Goal: Information Seeking & Learning: Learn about a topic

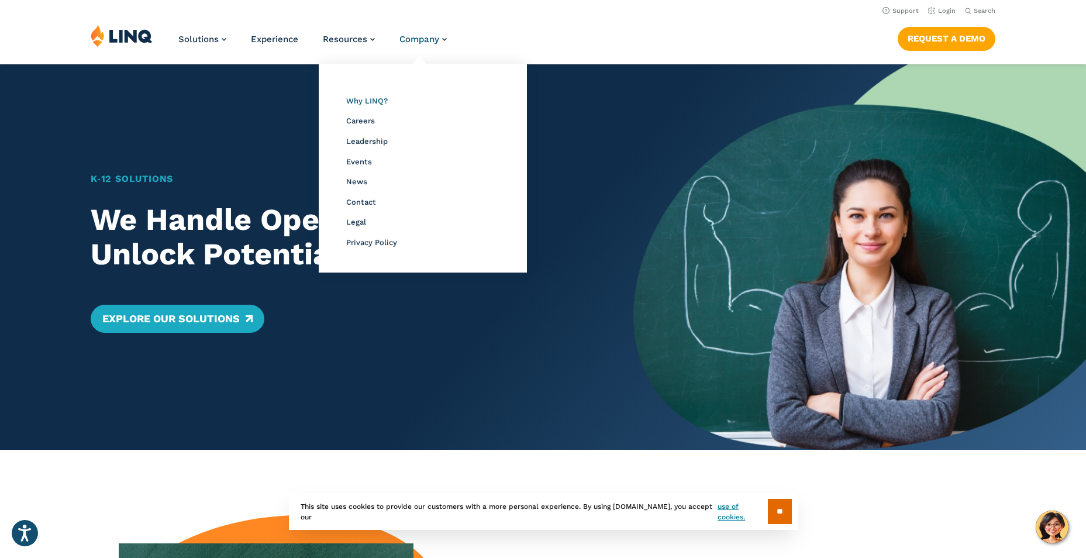
click at [378, 99] on span "Why LINQ?" at bounding box center [367, 100] width 42 height 9
click at [356, 184] on span "News" at bounding box center [356, 181] width 21 height 9
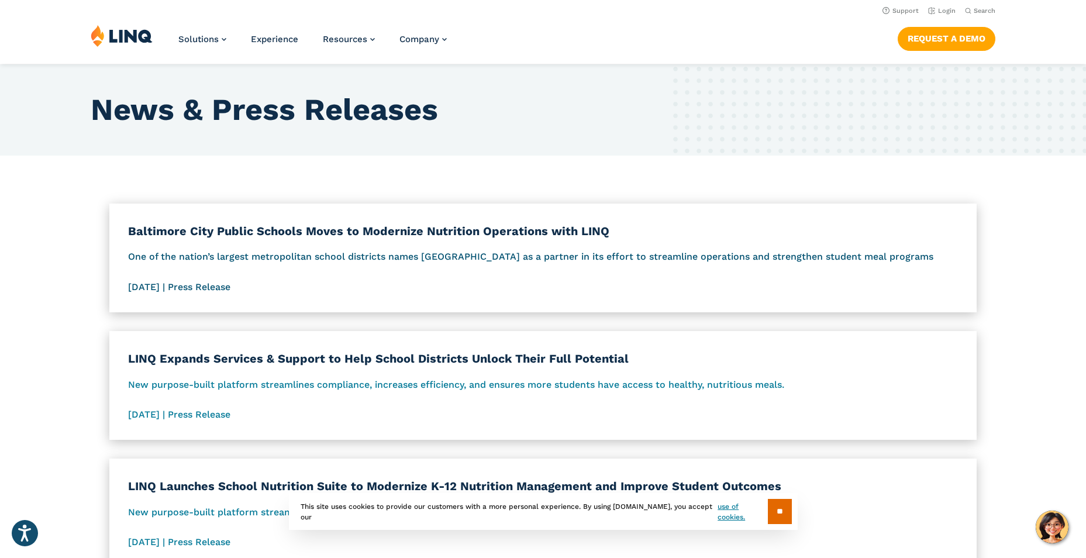
click at [351, 237] on h3 "Baltimore City Public Schools Moves to Modernize Nutrition Operations with LINQ" at bounding box center [543, 231] width 830 height 18
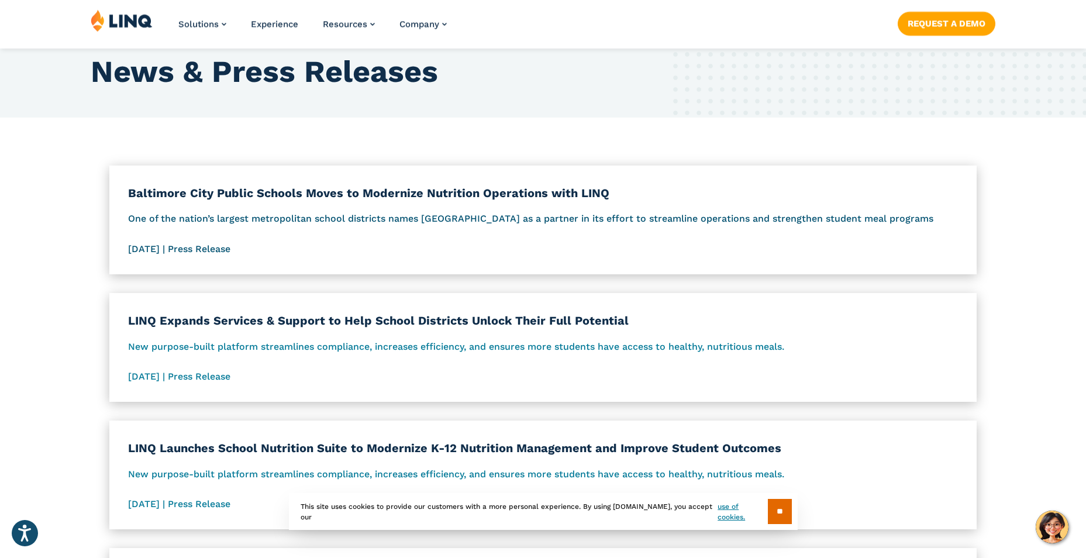
scroll to position [117, 0]
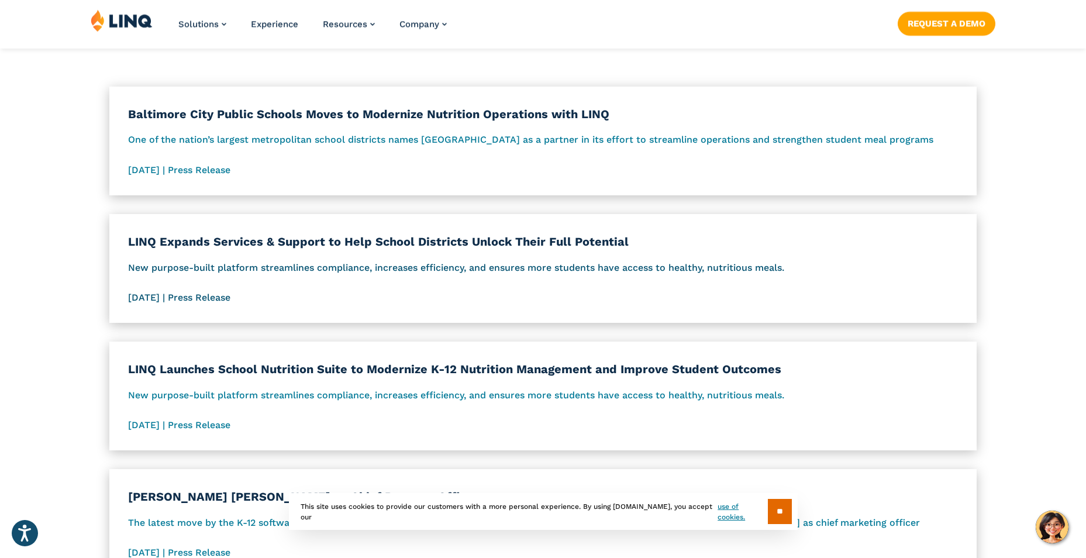
click at [375, 244] on h3 "LINQ Expands Services & Support to Help School Districts Unlock Their Full Pote…" at bounding box center [543, 242] width 830 height 18
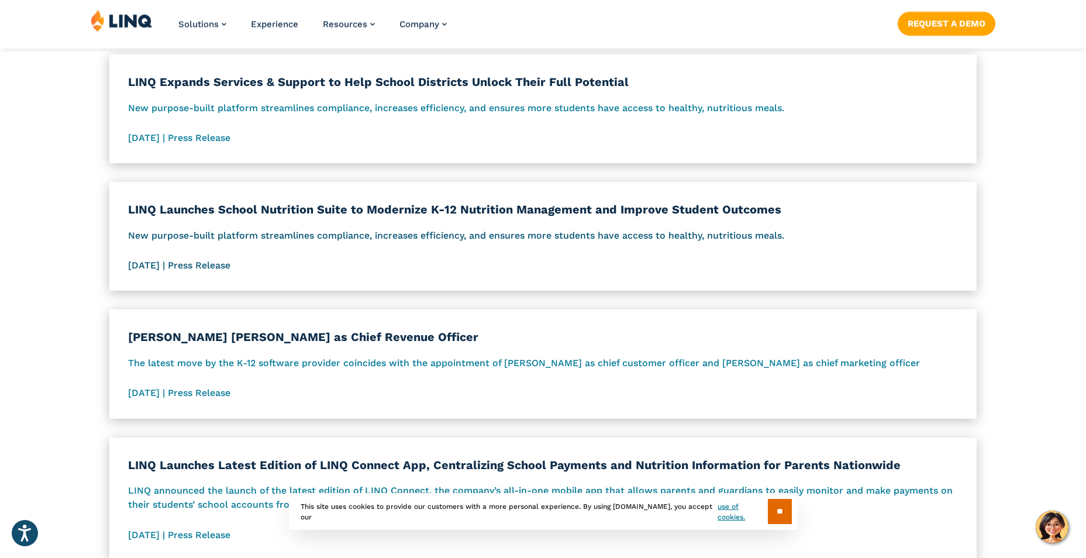
scroll to position [292, 0]
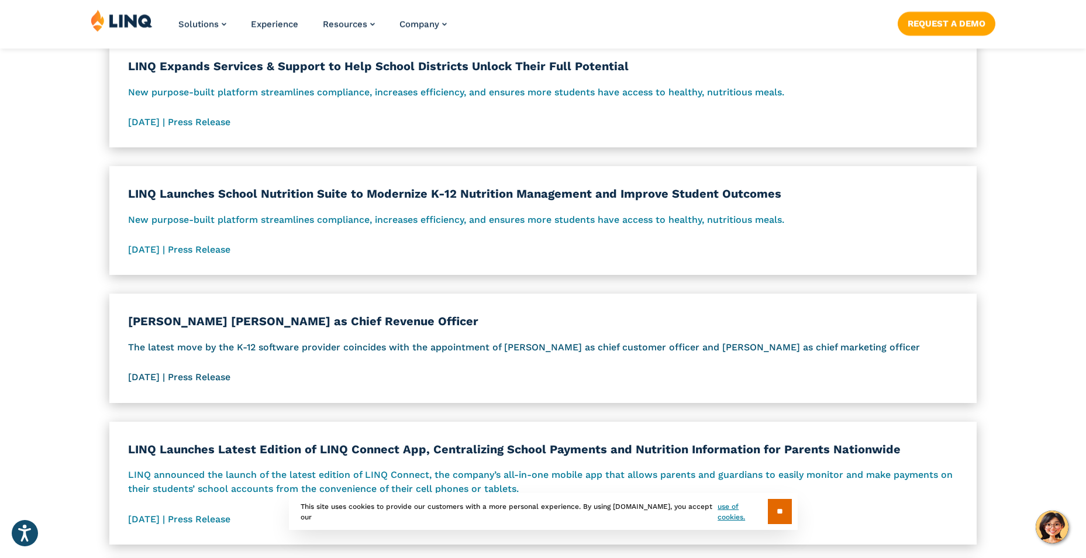
click at [257, 323] on h3 "LINQ Hires Philip Hartman as Chief Revenue Officer" at bounding box center [543, 321] width 830 height 18
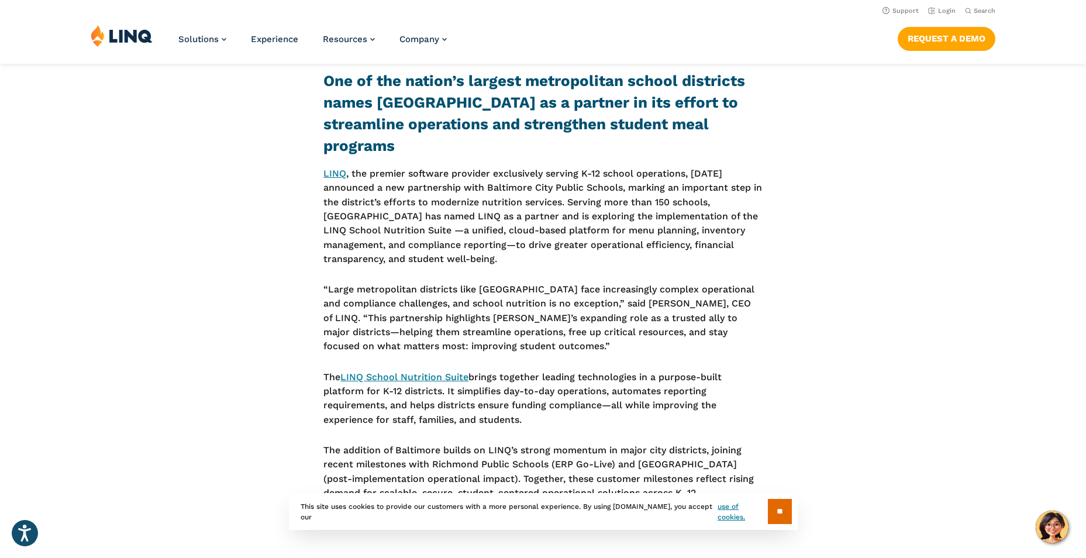
scroll to position [175, 0]
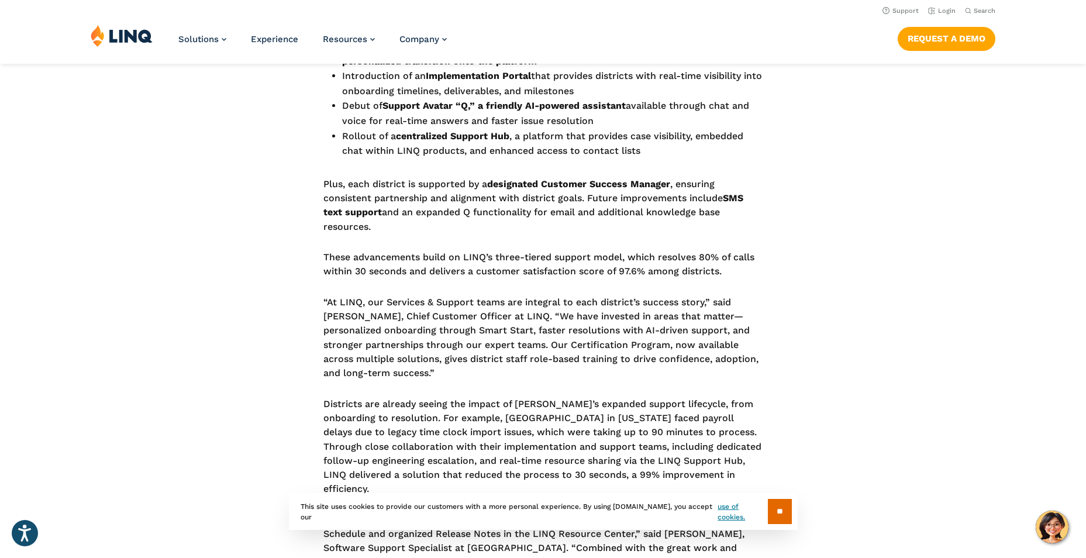
scroll to position [585, 0]
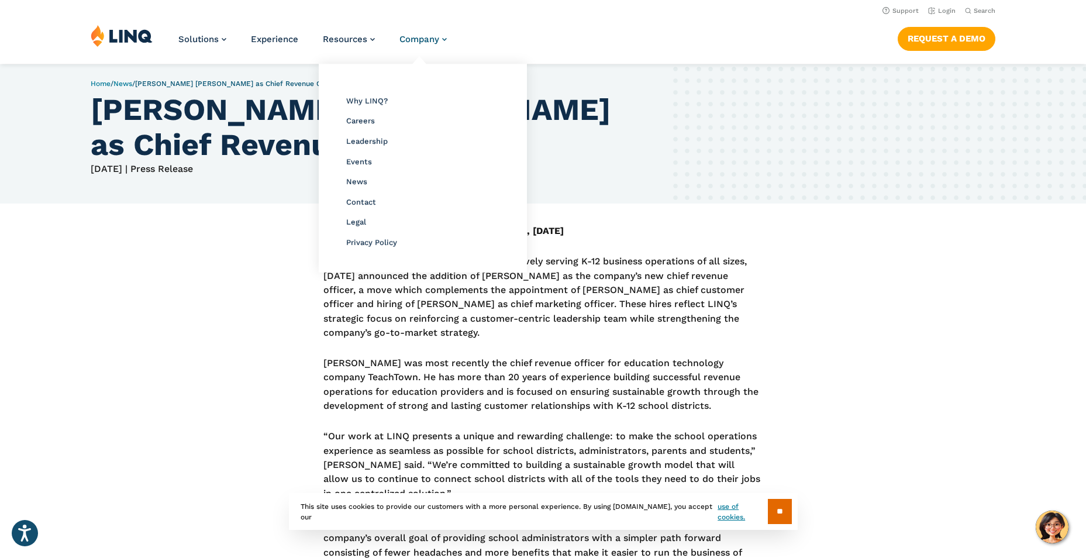
click at [424, 37] on span "Company" at bounding box center [419, 39] width 40 height 11
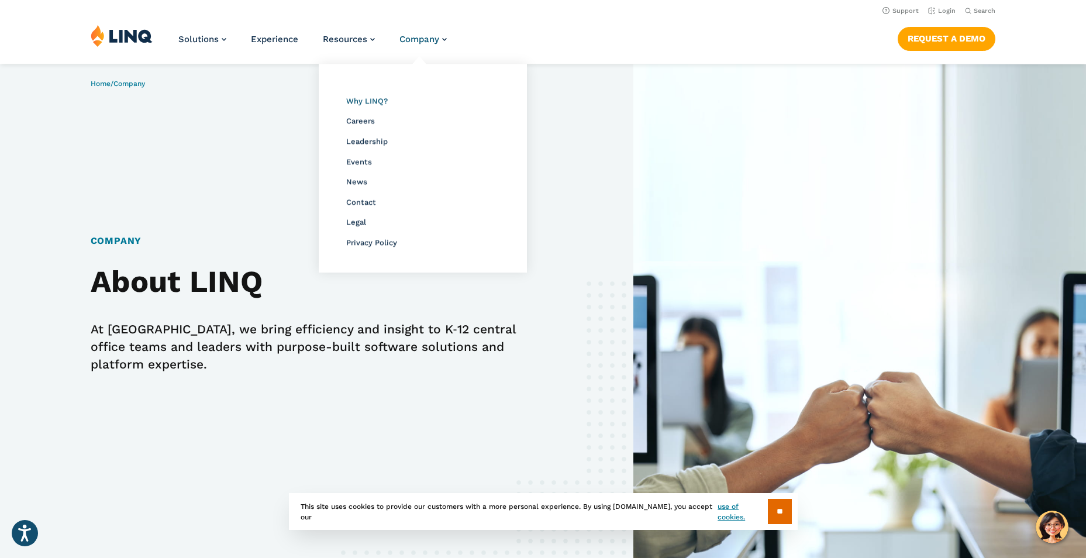
click at [363, 99] on span "Why LINQ?" at bounding box center [367, 100] width 42 height 9
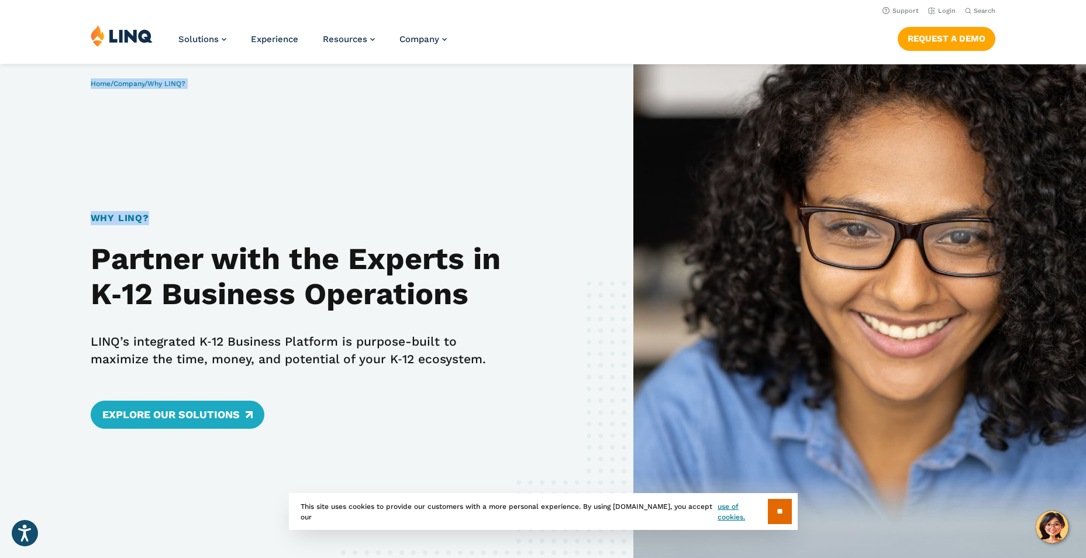
drag, startPoint x: 92, startPoint y: 255, endPoint x: 428, endPoint y: 356, distance: 350.4
click at [428, 356] on div "Home / Company / Why LINQ? Why LINQ? Partner with the Experts in K‑12 Business …" at bounding box center [316, 324] width 633 height 520
click at [206, 229] on div "Why LINQ? Partner with the Experts in K‑12 Business Operations LINQ’s integrate…" at bounding box center [305, 320] width 428 height 218
drag, startPoint x: 94, startPoint y: 260, endPoint x: 411, endPoint y: 357, distance: 331.9
click at [411, 357] on div "Home / Company / Why LINQ? Why LINQ? Partner with the Experts in K‑12 Business …" at bounding box center [316, 324] width 633 height 520
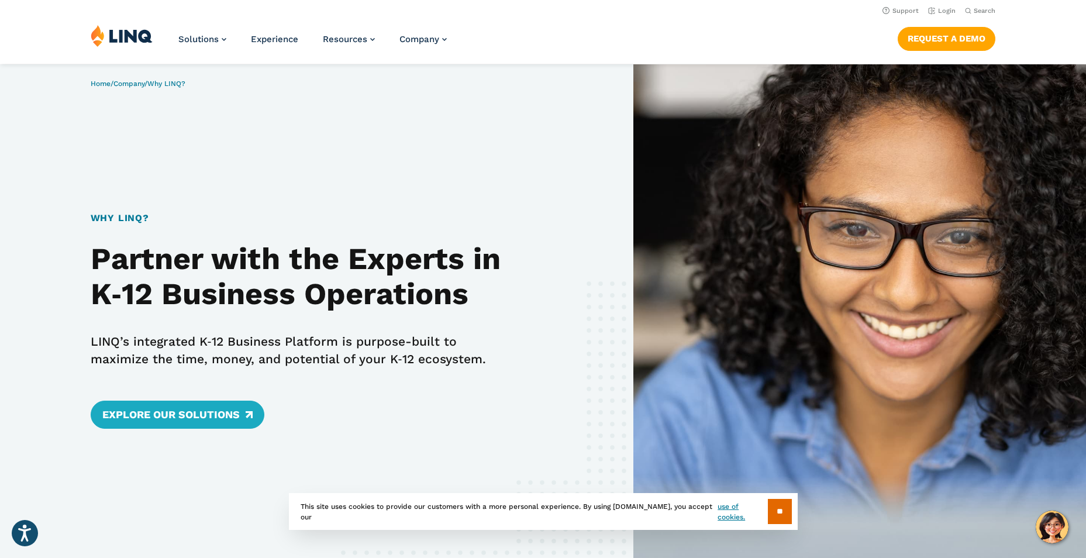
drag, startPoint x: 411, startPoint y: 357, endPoint x: 424, endPoint y: 356, distance: 12.9
click at [424, 356] on div "Home / Company / Why LINQ? Why LINQ? Partner with the Experts in K‑12 Business …" at bounding box center [316, 324] width 633 height 520
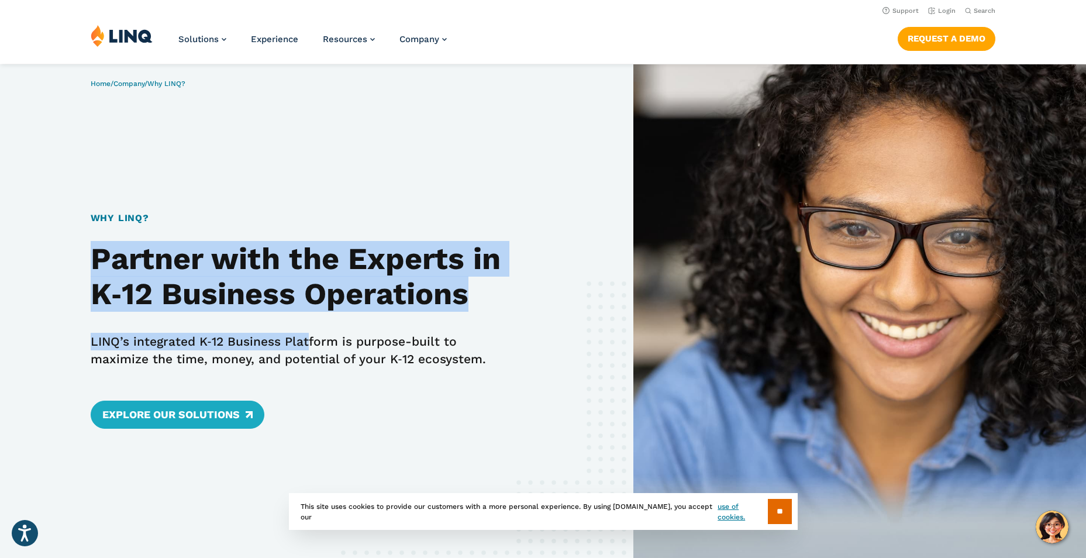
drag, startPoint x: 94, startPoint y: 255, endPoint x: 296, endPoint y: 313, distance: 210.1
click at [296, 313] on div "Why LINQ? Partner with the Experts in K‑12 Business Operations LINQ’s integrate…" at bounding box center [305, 320] width 428 height 218
click at [158, 273] on h2 "Partner with the Experts in K‑12 Business Operations" at bounding box center [305, 277] width 428 height 70
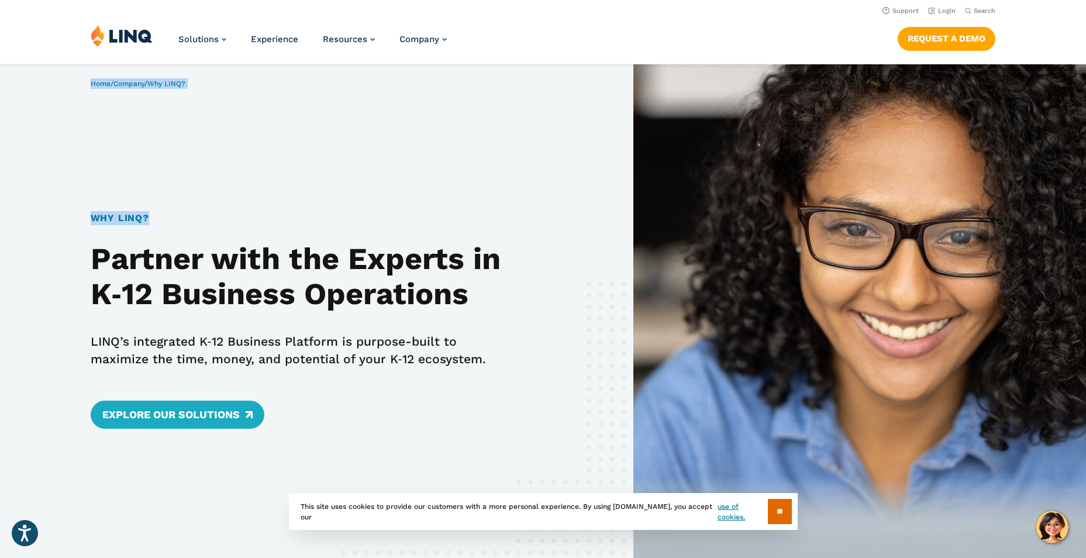
drag, startPoint x: 91, startPoint y: 256, endPoint x: 433, endPoint y: 356, distance: 356.4
click at [433, 356] on div "Home / Company / Why LINQ? Why LINQ? Partner with the Experts in K‑12 Business …" at bounding box center [316, 324] width 633 height 520
click at [94, 257] on h2 "Partner with the Experts in K‑12 Business Operations" at bounding box center [305, 277] width 428 height 70
click at [96, 259] on h2 "Partner with the Experts in K‑12 Business Operations" at bounding box center [305, 277] width 428 height 70
drag, startPoint x: 95, startPoint y: 257, endPoint x: 409, endPoint y: 359, distance: 329.7
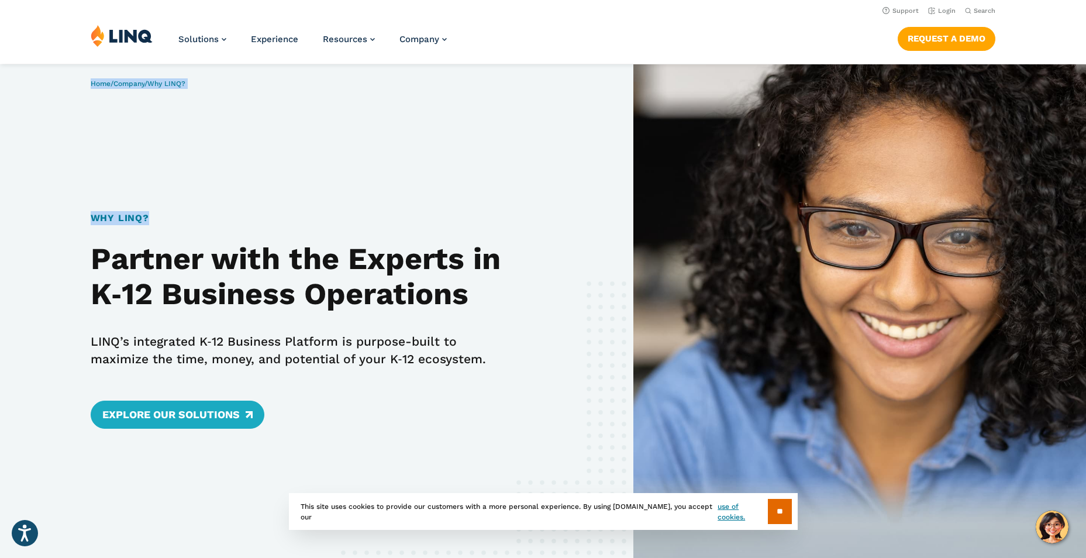
click at [409, 359] on div "Home / Company / Why LINQ? Why LINQ? Partner with the Experts in K‑12 Business …" at bounding box center [316, 324] width 633 height 520
drag, startPoint x: 409, startPoint y: 359, endPoint x: 394, endPoint y: 356, distance: 14.9
click at [394, 356] on div "Home / Company / Why LINQ? Why LINQ? Partner with the Experts in K‑12 Business …" at bounding box center [316, 324] width 633 height 520
drag, startPoint x: 423, startPoint y: 358, endPoint x: 402, endPoint y: 350, distance: 22.6
click at [402, 350] on div "Home / Company / Why LINQ? Why LINQ? Partner with the Experts in K‑12 Business …" at bounding box center [316, 324] width 633 height 520
